Goal: Task Accomplishment & Management: Use online tool/utility

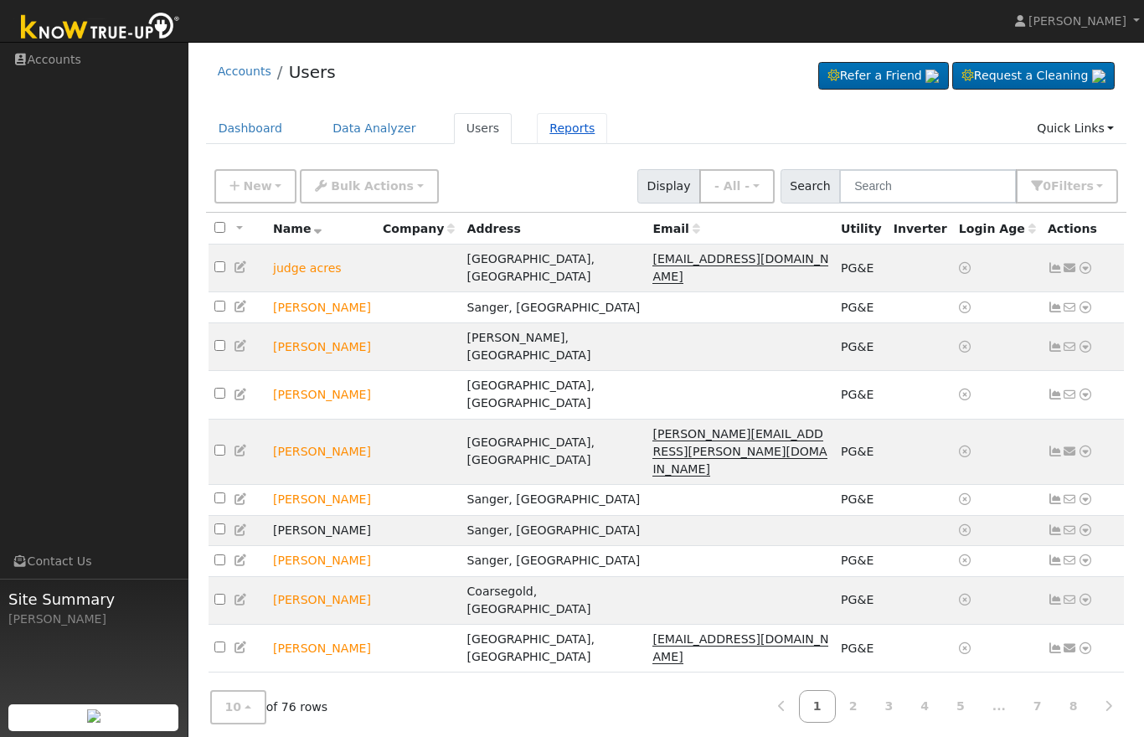
click at [537, 130] on link "Reports" at bounding box center [572, 128] width 70 height 31
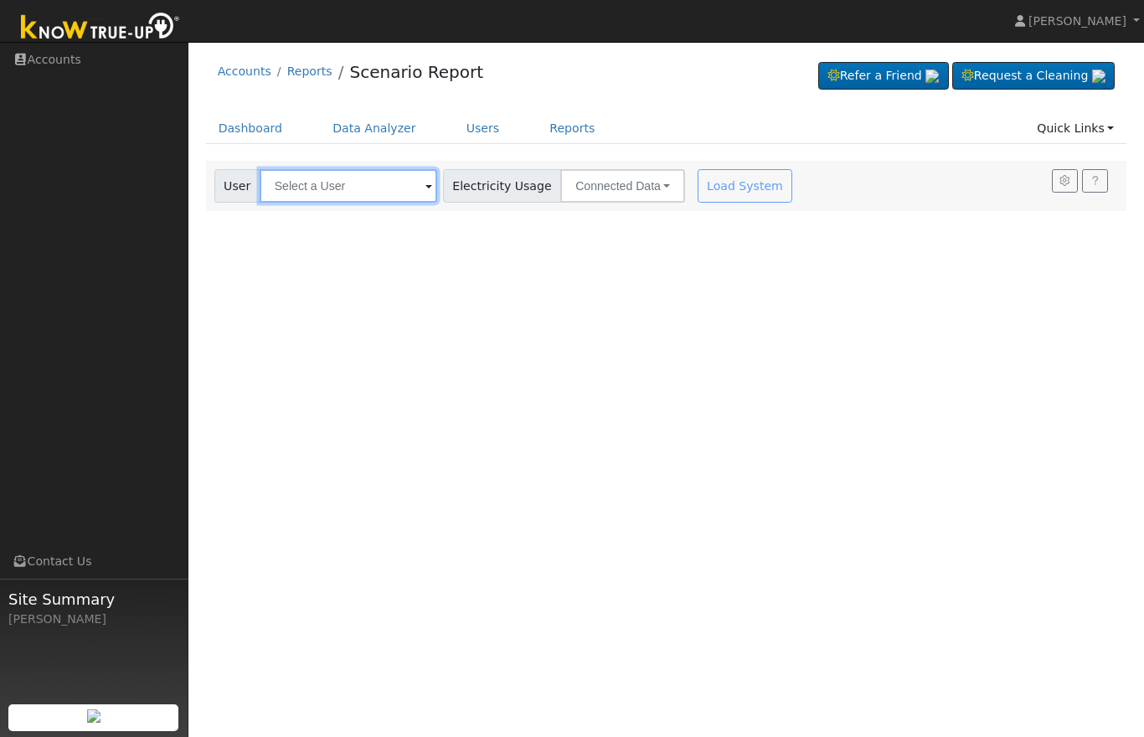
click at [362, 183] on input "text" at bounding box center [348, 185] width 177 height 33
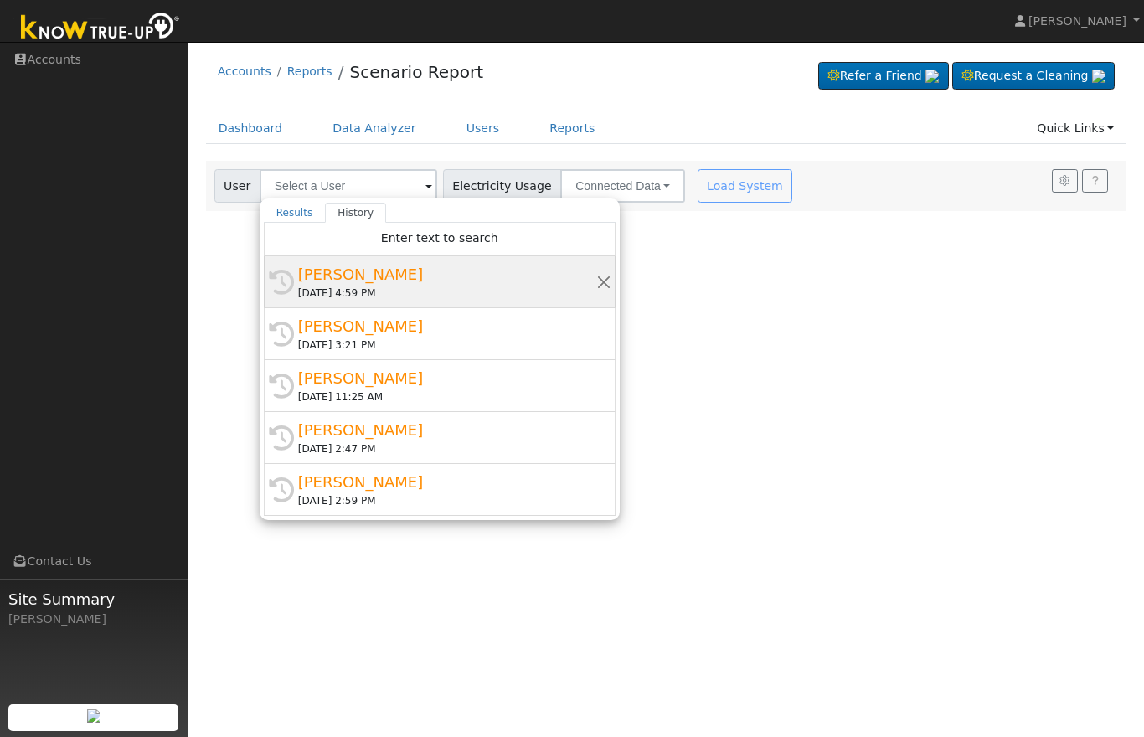
click at [366, 288] on div "09/12/2025 4:59 PM" at bounding box center [447, 292] width 298 height 15
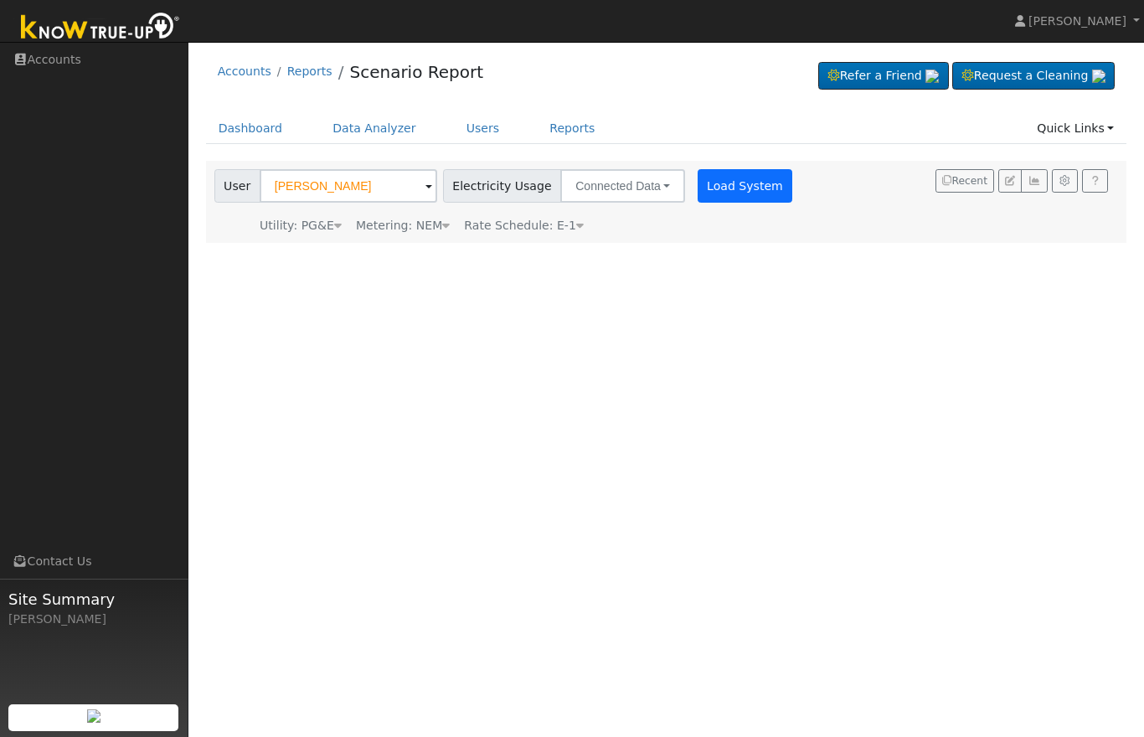
click at [697, 182] on button "Load System" at bounding box center [744, 185] width 95 height 33
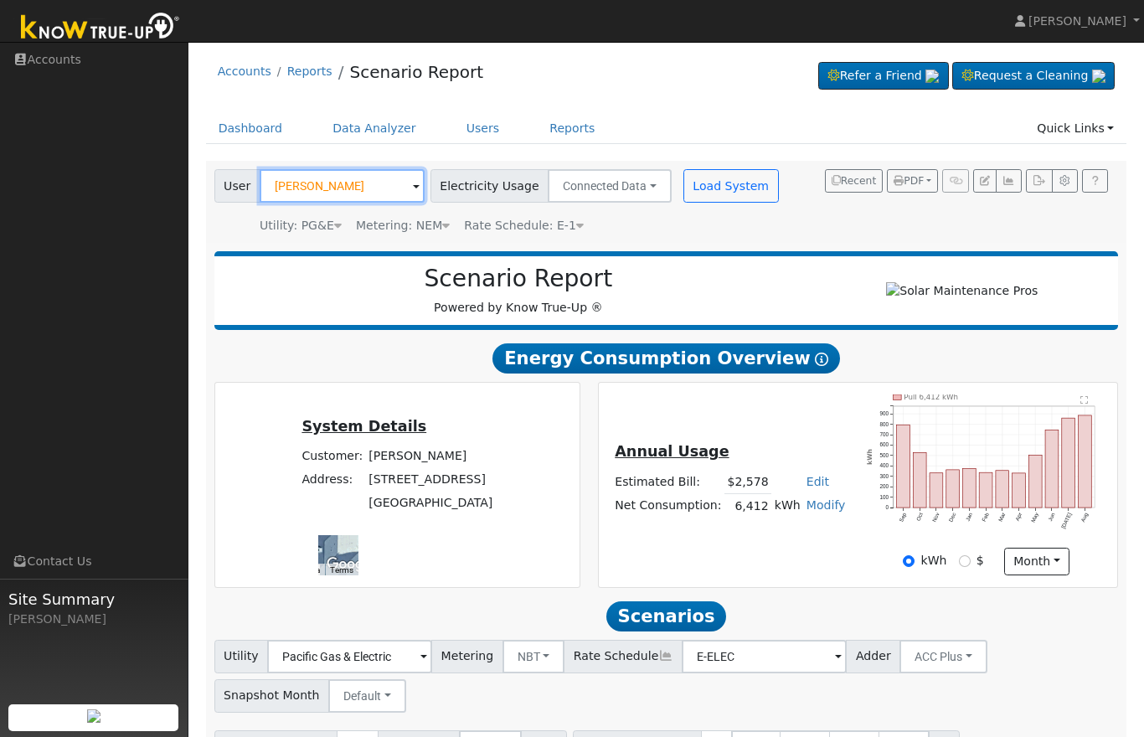
click at [393, 201] on input "[PERSON_NAME]" at bounding box center [342, 185] width 165 height 33
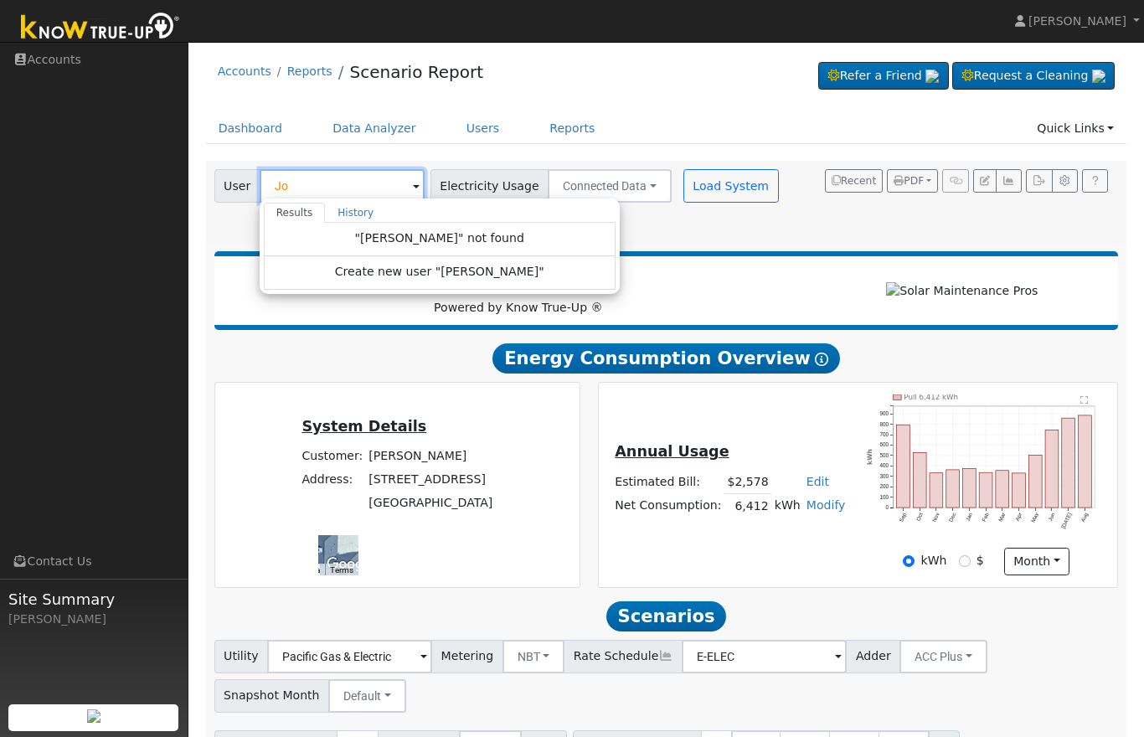
type input "J"
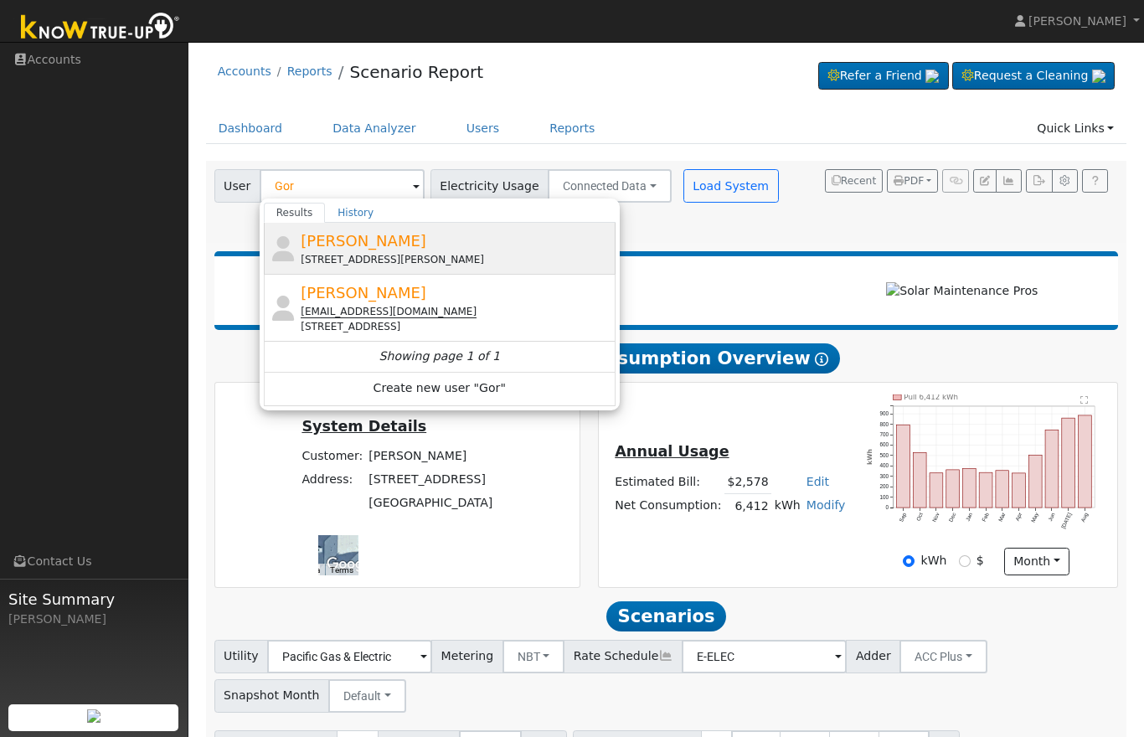
click at [468, 249] on div "Nancy Gordillo 2127 Thompson Avenue, Selma, CA 93662" at bounding box center [456, 248] width 311 height 38
type input "[PERSON_NAME]"
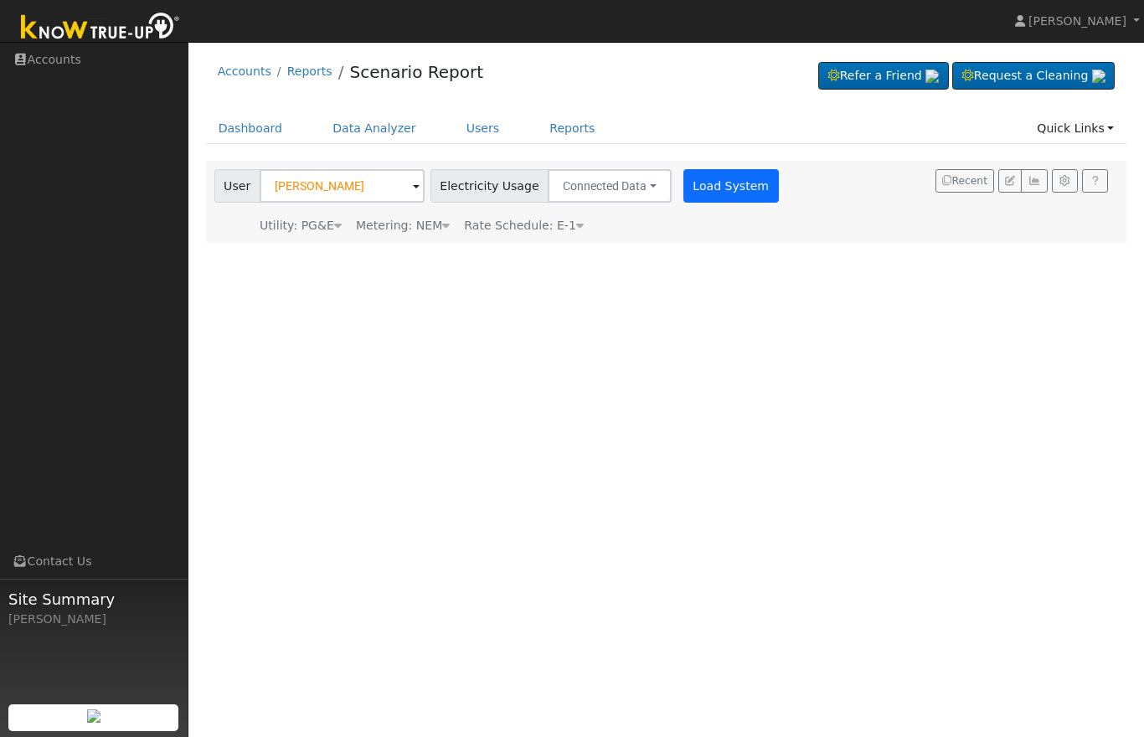
click at [696, 186] on button "Load System" at bounding box center [730, 185] width 95 height 33
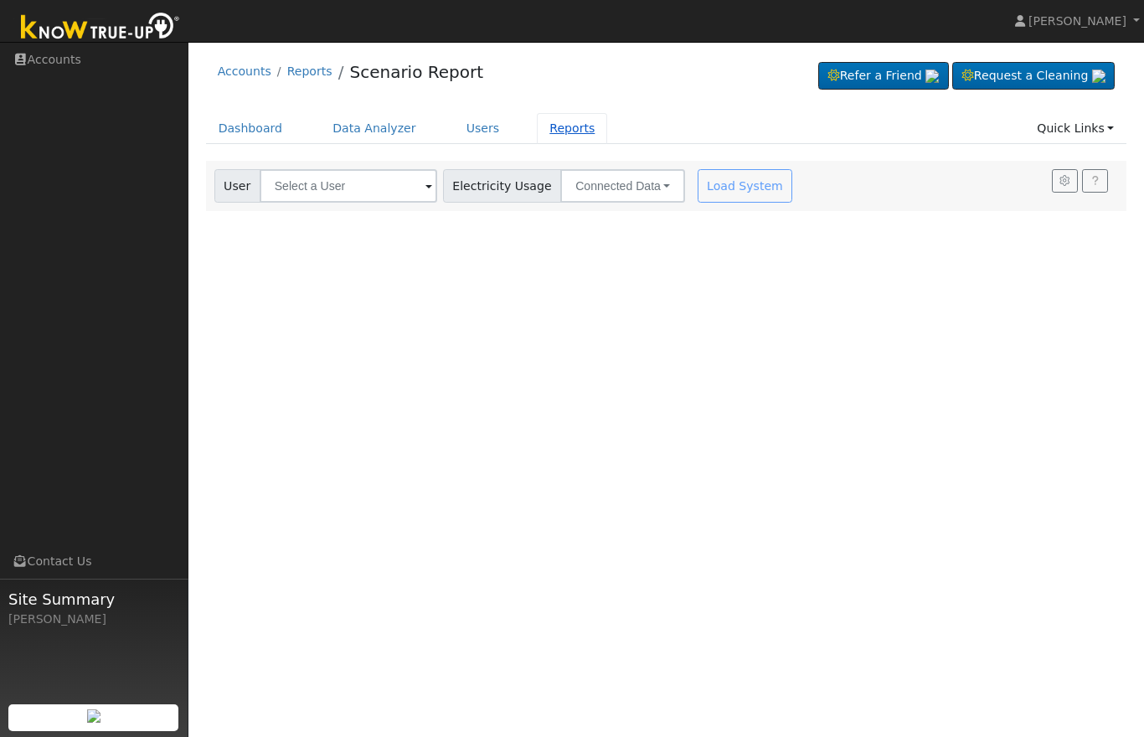
click at [563, 129] on link "Reports" at bounding box center [572, 128] width 70 height 31
click at [381, 172] on input "text" at bounding box center [348, 185] width 177 height 33
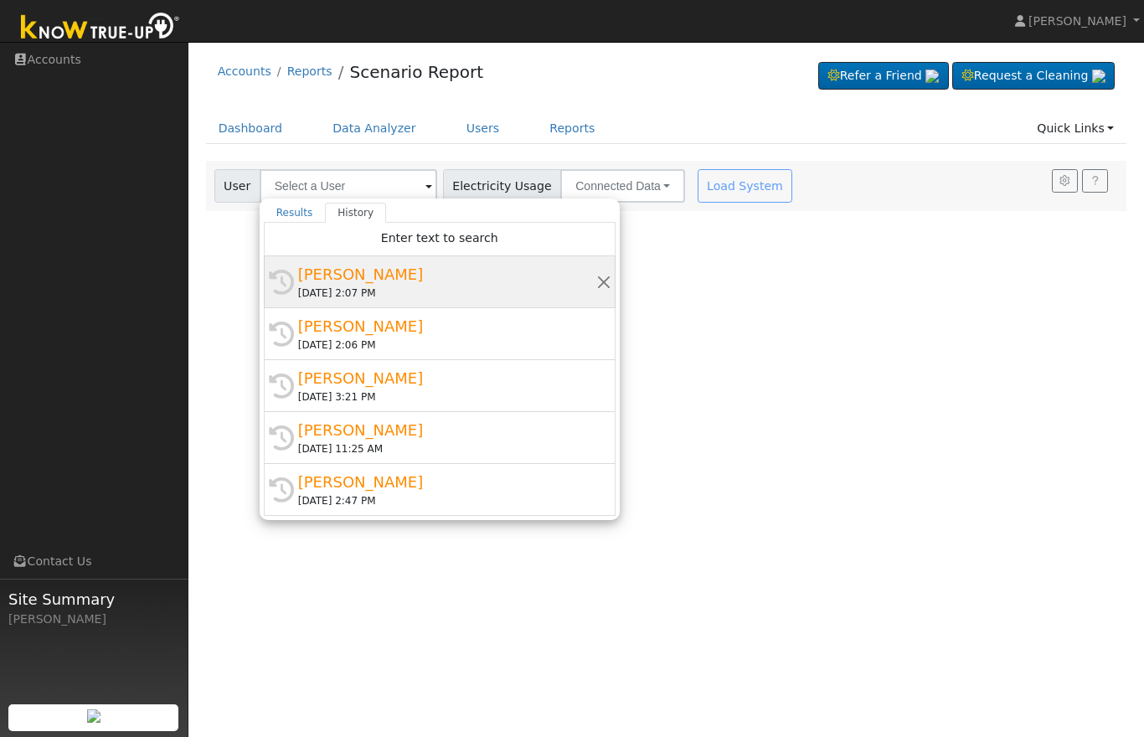
click at [524, 288] on div "[DATE] 2:07 PM" at bounding box center [447, 292] width 298 height 15
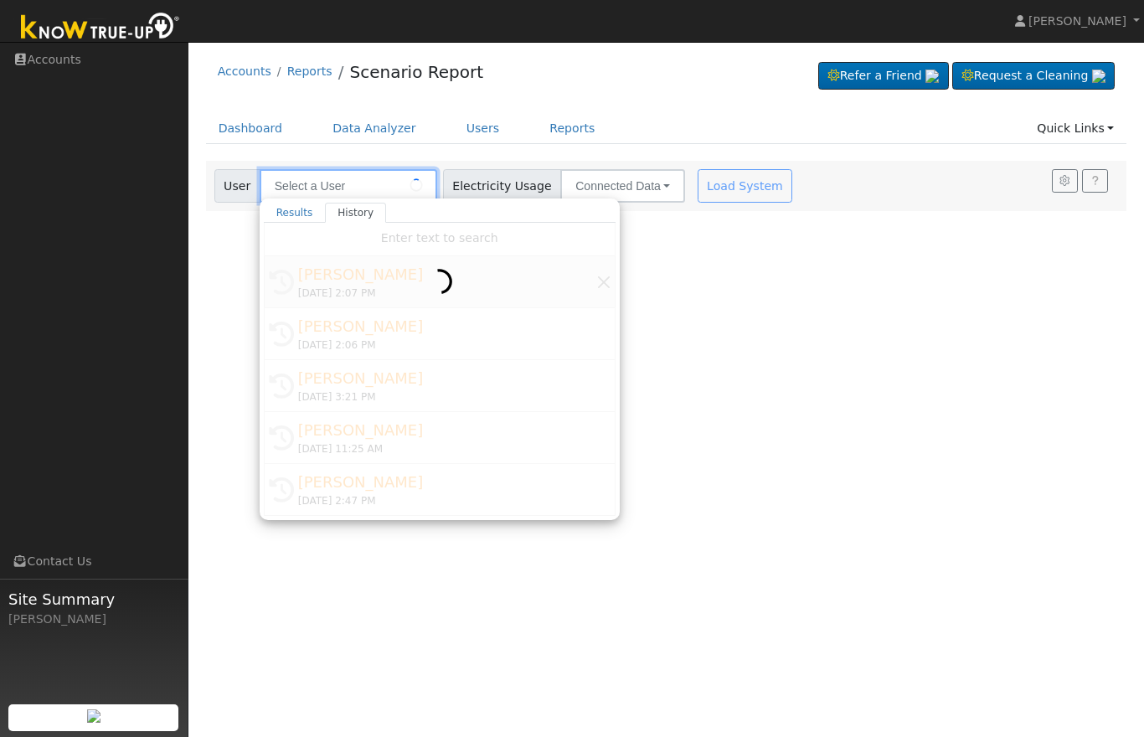
type input "[PERSON_NAME]"
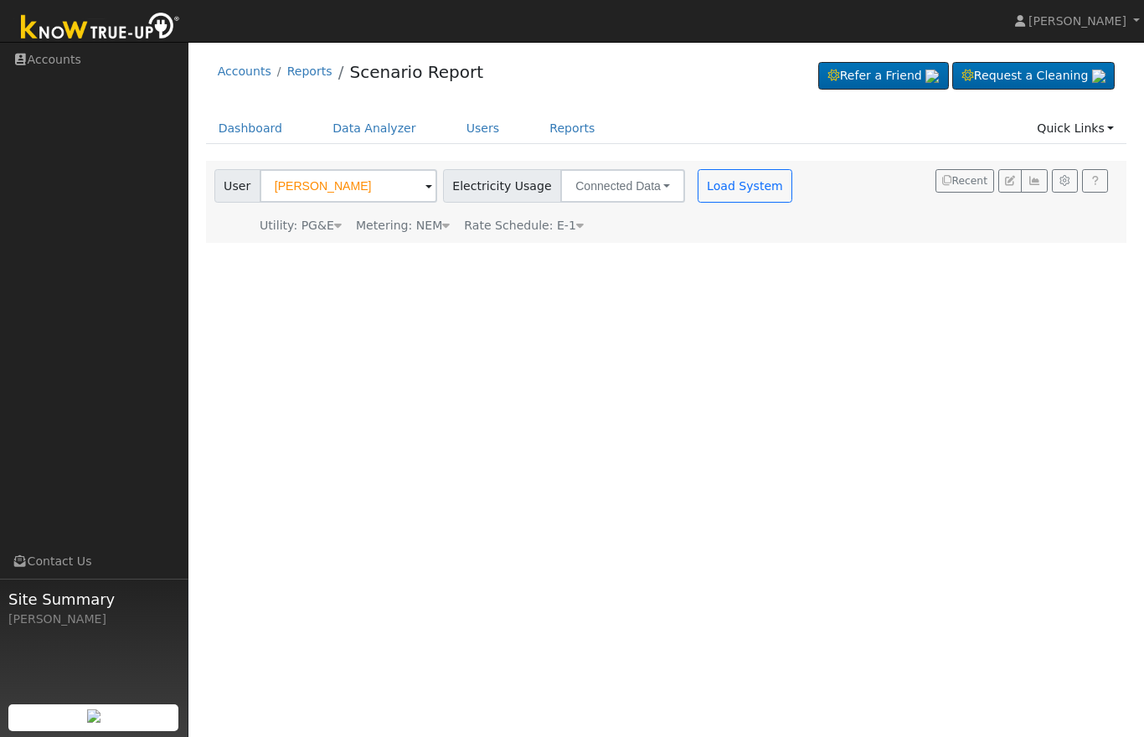
click at [697, 188] on button "Load System" at bounding box center [744, 185] width 95 height 33
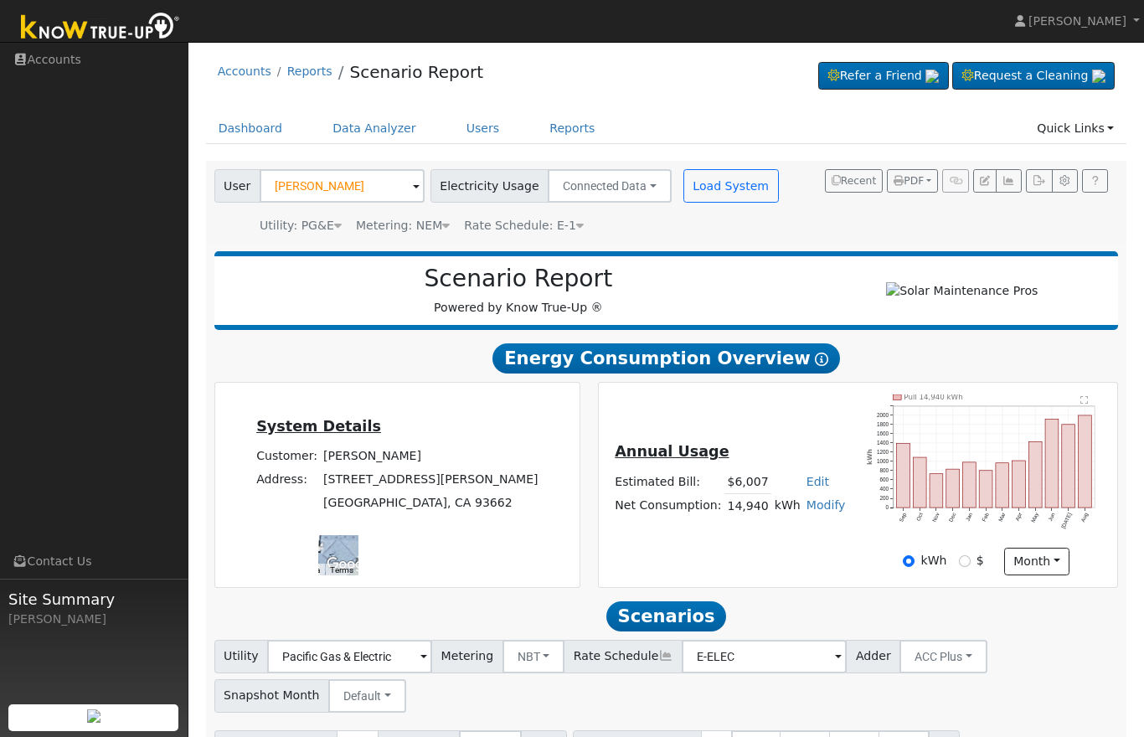
click at [815, 488] on link "Edit" at bounding box center [817, 481] width 23 height 13
click at [824, 414] on div "Annual Usage Estimated Bill: $6,007 Edit Estimated Bill $ Annual Net Consumptio…" at bounding box center [858, 484] width 512 height 181
click at [807, 488] on link "Edit" at bounding box center [817, 481] width 23 height 13
type input "6210"
click at [820, 574] on div "Annual Usage Estimated Bill: $6,007 Edit Estimated Bill $ 6210 Annual Net Consu…" at bounding box center [858, 484] width 512 height 181
